Goal: Transaction & Acquisition: Purchase product/service

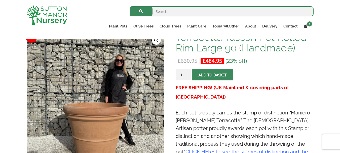
scroll to position [75, 0]
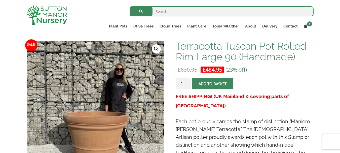
click at [187, 82] on input "2" at bounding box center [183, 83] width 15 height 11
type input "3"
click at [187, 82] on input "3" at bounding box center [183, 83] width 15 height 11
click at [213, 84] on span "submit" at bounding box center [213, 84] width 0 height 0
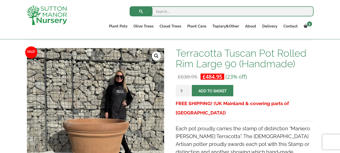
scroll to position [101, 0]
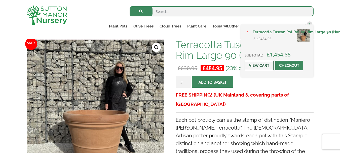
click at [260, 66] on link "View cart" at bounding box center [258, 66] width 29 height 10
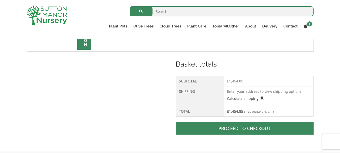
scroll to position [201, 0]
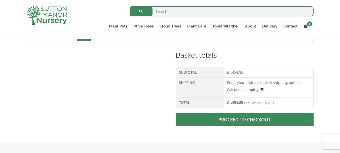
click at [237, 85] on td "Enter your address to view shipping options. Calculate shipping Select a countr…" at bounding box center [268, 87] width 89 height 20
click at [239, 83] on td "Enter your address to view shipping options. Calculate shipping Select a countr…" at bounding box center [268, 87] width 89 height 20
click at [240, 90] on link "Calculate shipping" at bounding box center [245, 89] width 37 height 5
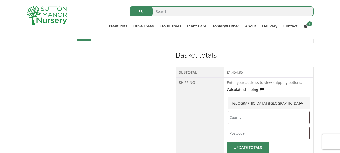
scroll to position [226, 0]
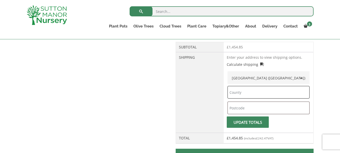
click at [245, 91] on input "text" at bounding box center [268, 92] width 82 height 13
type input "berkshire"
click at [239, 109] on input "text" at bounding box center [268, 107] width 82 height 13
type input "RG30 3DW"
click at [248, 122] on span "submit" at bounding box center [248, 122] width 0 height 0
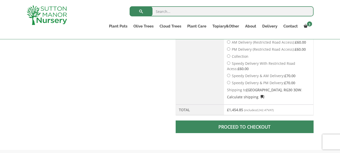
scroll to position [323, 0]
